Goal: Complete application form

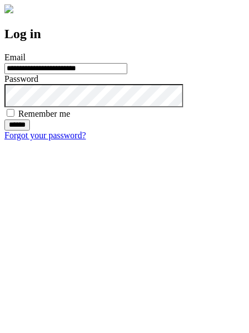
type input "**********"
click at [30, 131] on input "******" at bounding box center [16, 125] width 25 height 11
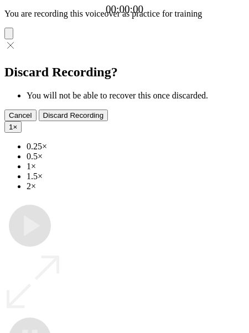
type input "**********"
